Goal: Task Accomplishment & Management: Complete application form

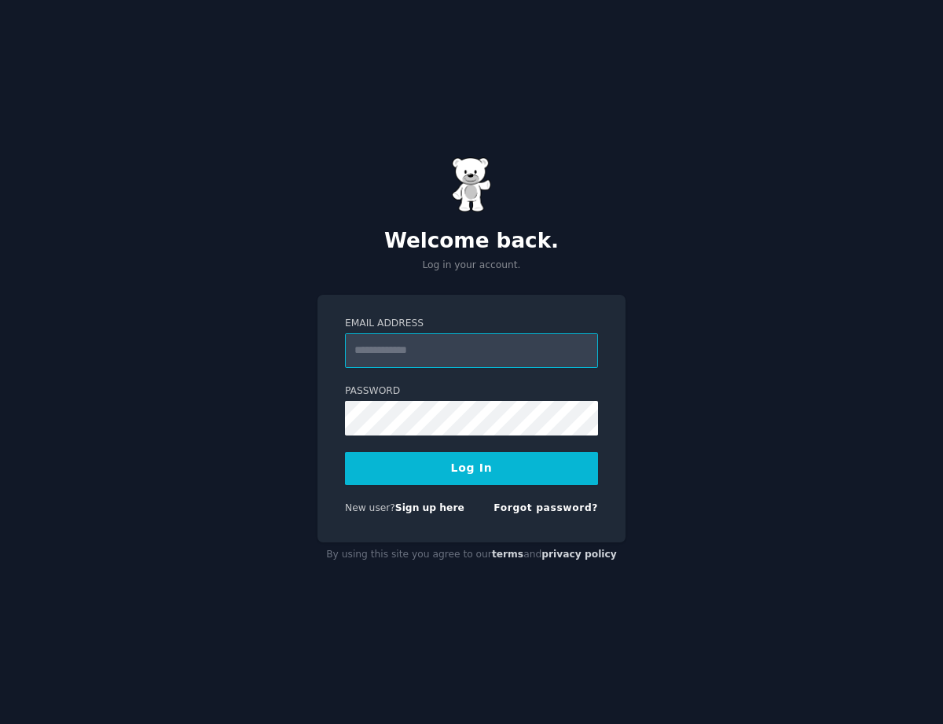
click at [375, 345] on input "Email Address" at bounding box center [471, 350] width 253 height 35
type input "**********"
click at [451, 467] on button "Log In" at bounding box center [471, 468] width 253 height 33
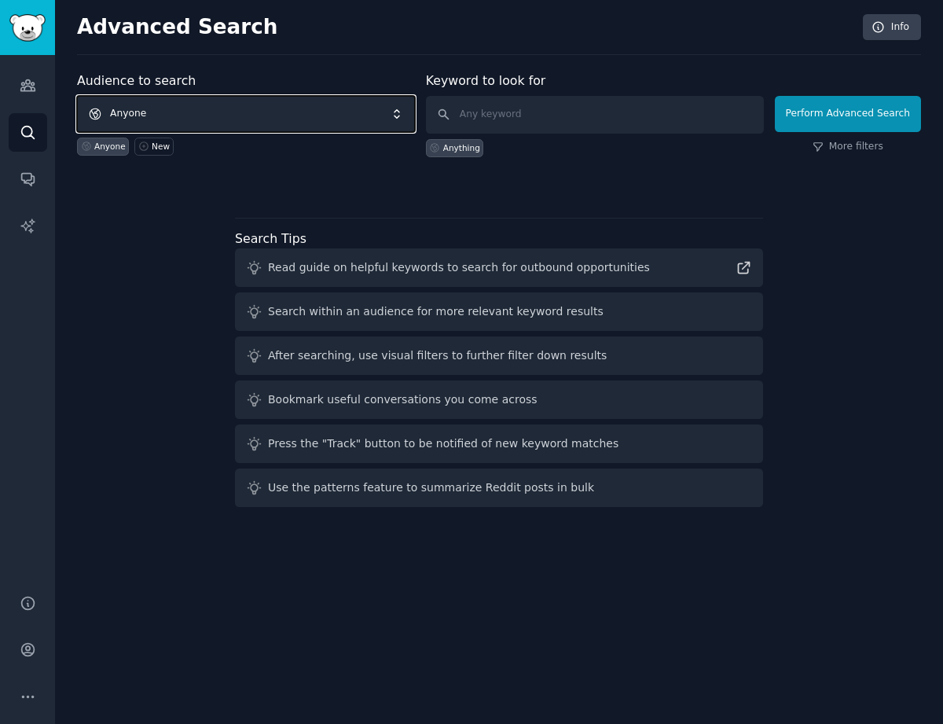
click at [174, 112] on span "Anyone" at bounding box center [246, 114] width 338 height 36
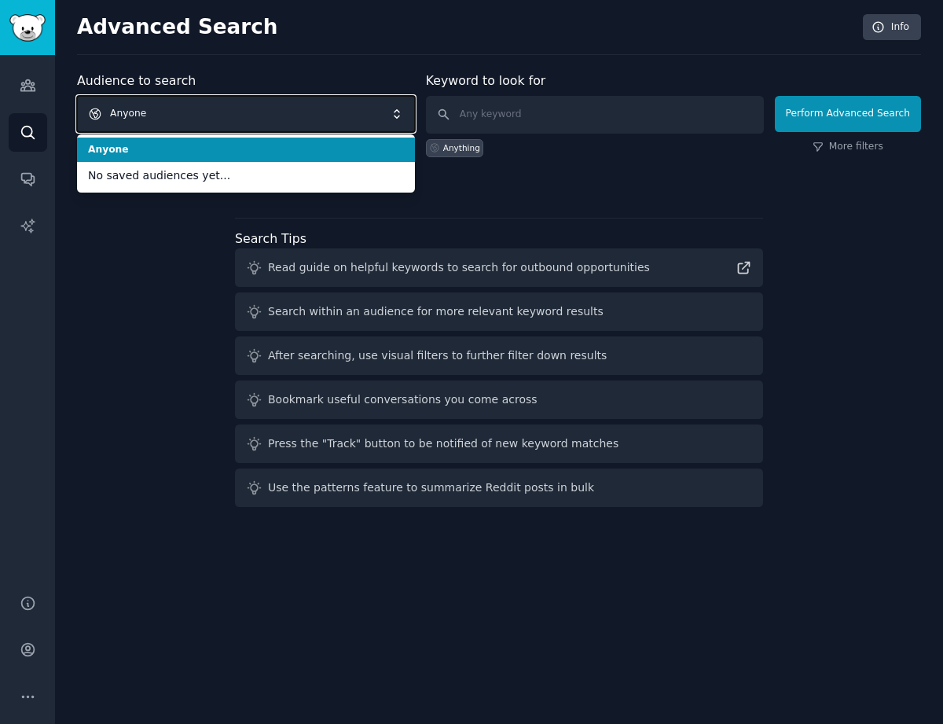
click at [155, 111] on span "Anyone" at bounding box center [246, 114] width 338 height 36
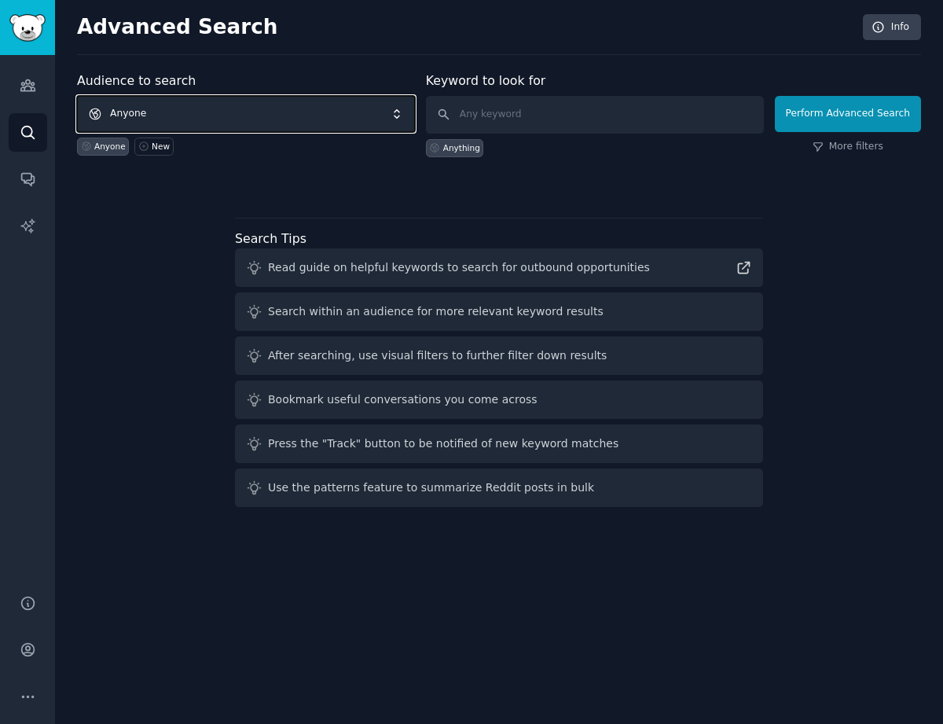
click at [155, 111] on span "Anyone" at bounding box center [246, 114] width 338 height 36
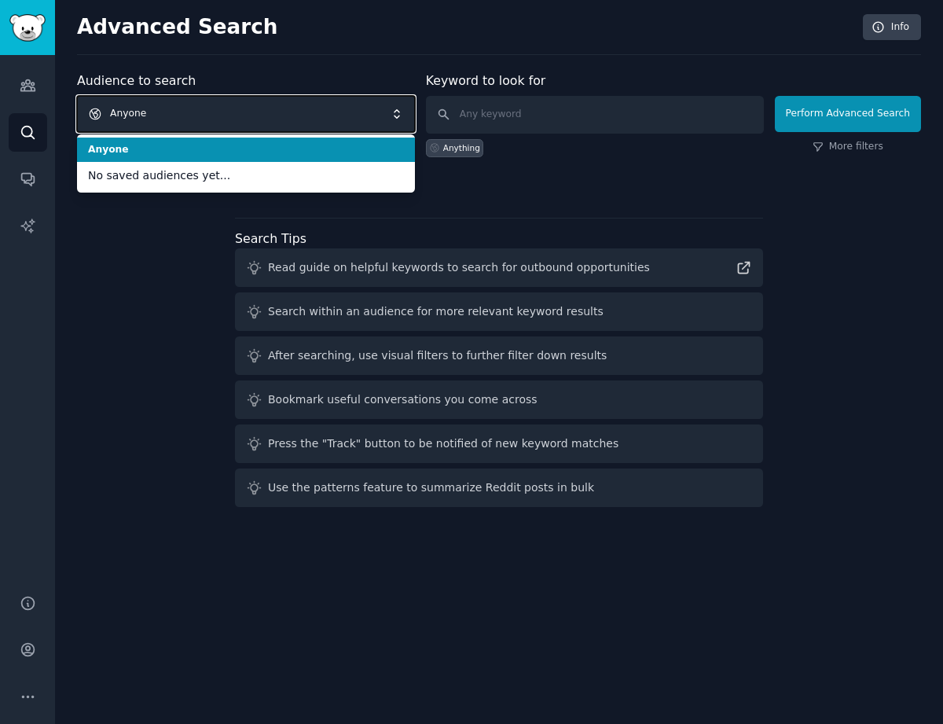
click at [157, 116] on span "Anyone" at bounding box center [246, 114] width 338 height 36
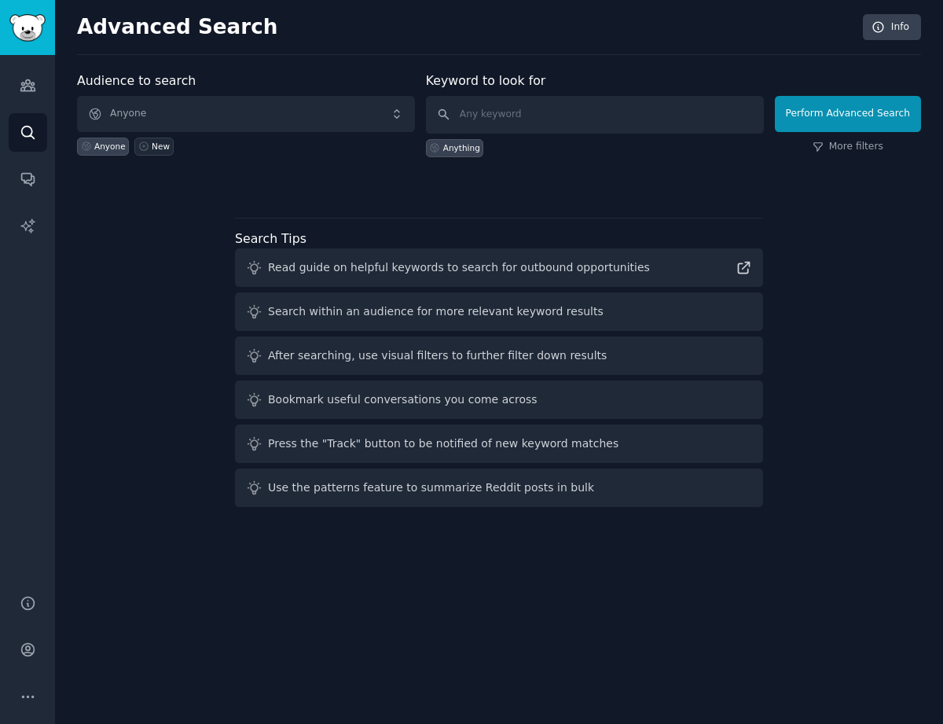
click at [152, 148] on div "New" at bounding box center [161, 146] width 18 height 11
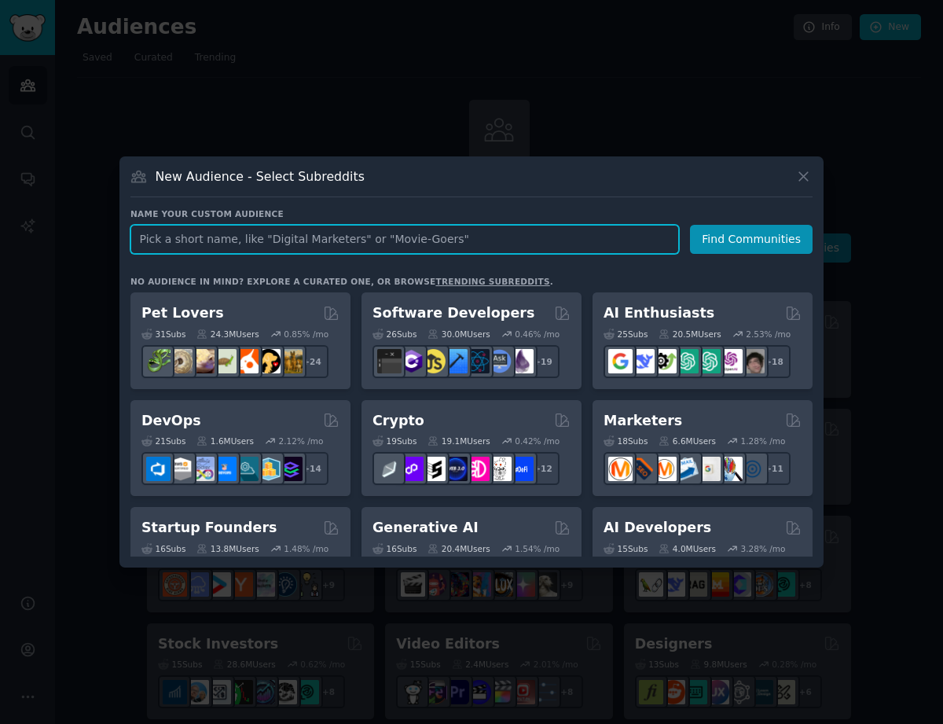
click at [219, 243] on input "text" at bounding box center [404, 239] width 549 height 29
